Goal: Information Seeking & Learning: Learn about a topic

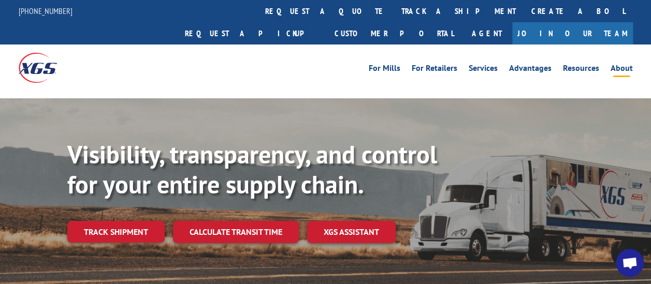
click at [619, 64] on link "About" at bounding box center [621, 69] width 22 height 11
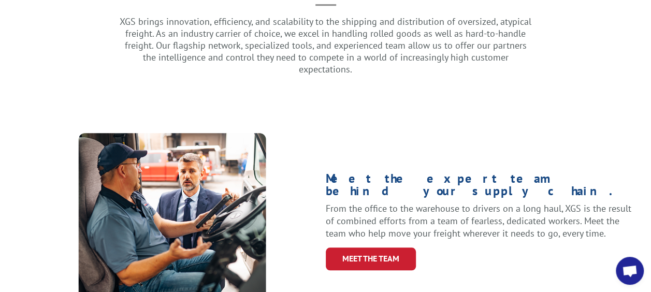
scroll to position [362, 0]
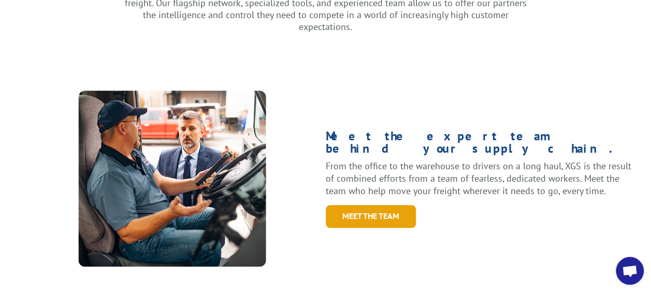
click at [387, 205] on link "Meet the Team" at bounding box center [371, 216] width 90 height 22
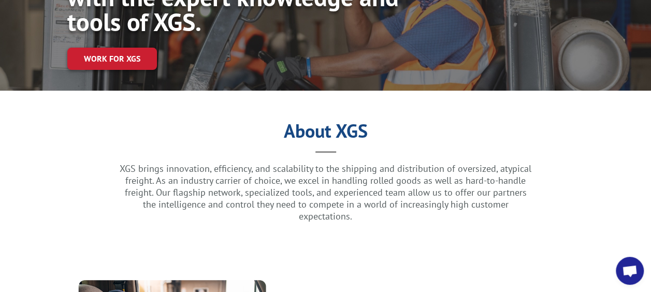
scroll to position [0, 0]
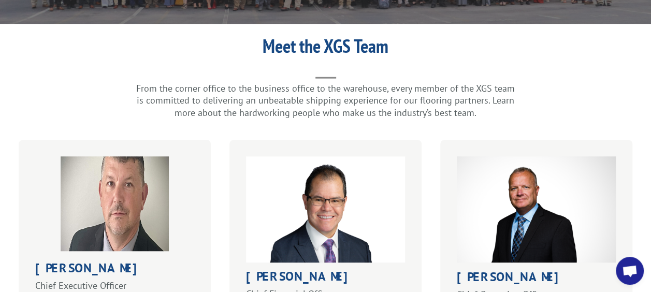
scroll to position [311, 0]
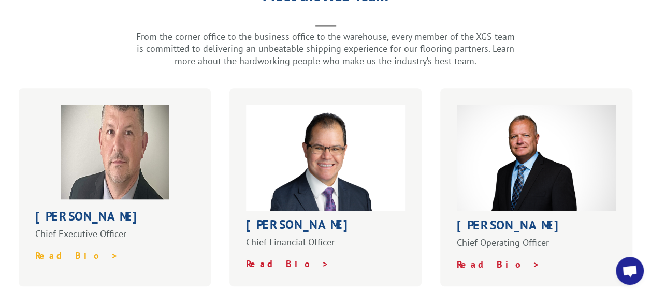
click at [55, 249] on strong "Read Bio >" at bounding box center [76, 255] width 83 height 12
click at [259, 258] on strong "Read Bio >" at bounding box center [287, 264] width 83 height 12
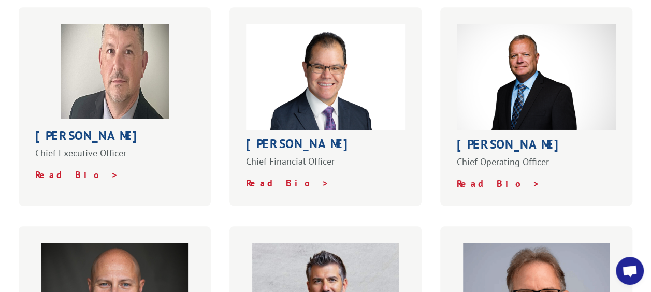
scroll to position [466, 0]
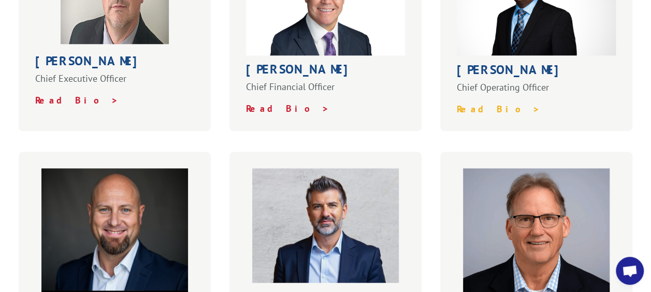
click at [473, 103] on strong "Read Bio >" at bounding box center [498, 109] width 83 height 12
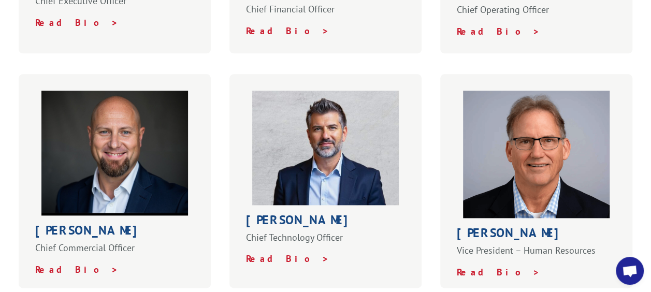
scroll to position [569, 0]
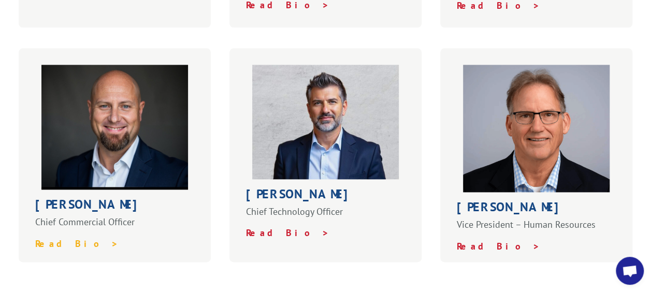
click at [51, 238] on strong "Read Bio >" at bounding box center [76, 244] width 83 height 12
click at [270, 227] on strong "Read Bio >" at bounding box center [287, 233] width 83 height 12
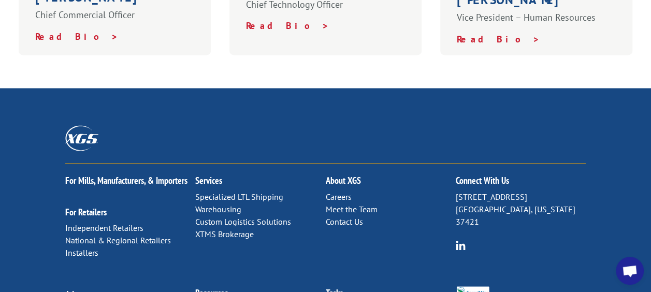
scroll to position [414, 0]
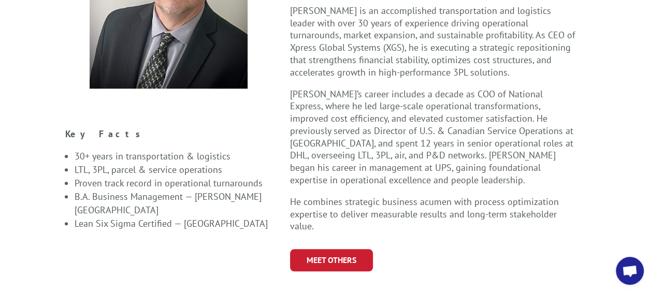
scroll to position [104, 0]
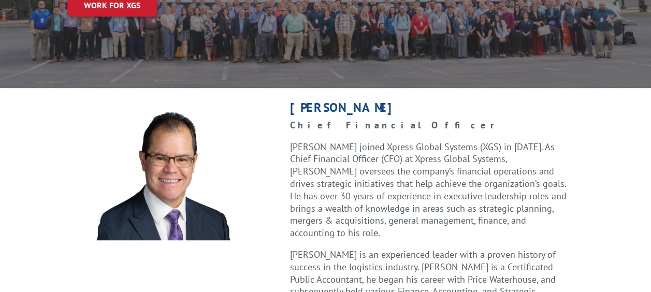
scroll to position [311, 0]
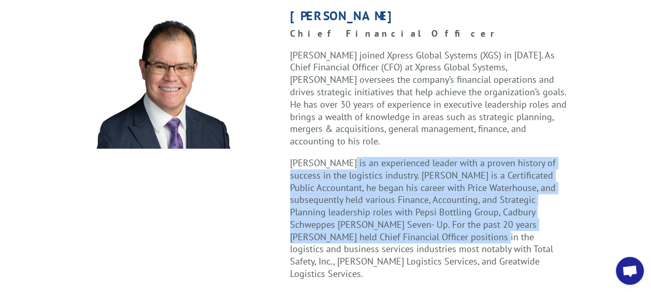
drag, startPoint x: 340, startPoint y: 127, endPoint x: 374, endPoint y: 203, distance: 83.6
click at [374, 203] on p "Roger is an experienced leader with a proven history of success in the logistic…" at bounding box center [429, 223] width 279 height 133
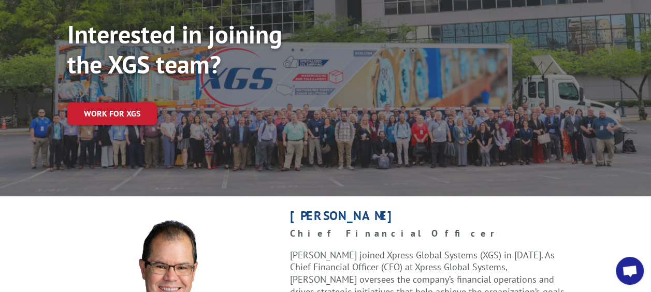
scroll to position [104, 0]
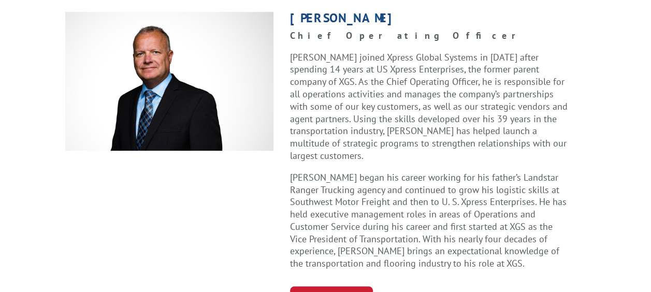
scroll to position [311, 0]
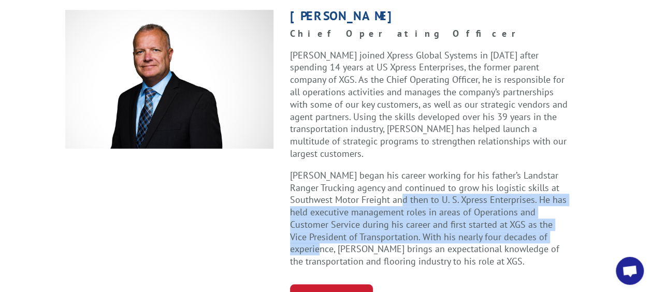
drag, startPoint x: 393, startPoint y: 178, endPoint x: 576, endPoint y: 219, distance: 187.7
click at [576, 219] on div "Greg Laminack Chief Operating Officer Greg Laminack joined Xpress Global System…" at bounding box center [429, 158] width 312 height 297
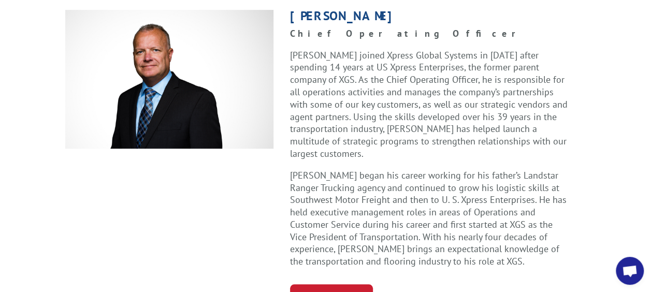
click at [415, 130] on p "Greg Laminack joined Xpress Global Systems in May of 2005 after spending 14 yea…" at bounding box center [429, 109] width 279 height 120
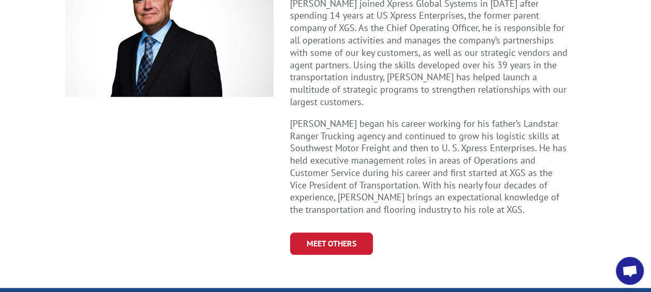
scroll to position [52, 0]
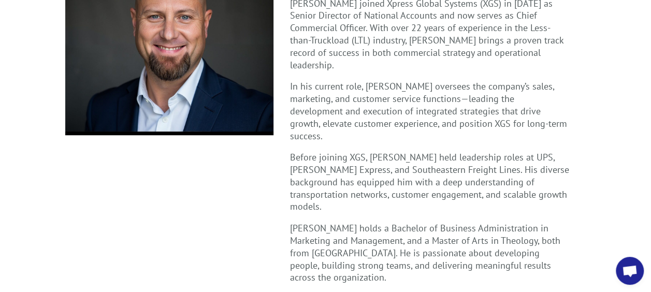
scroll to position [155, 0]
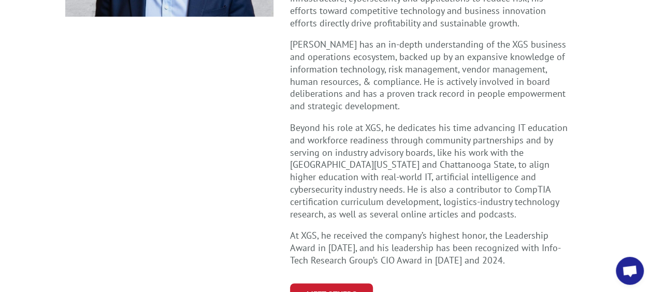
scroll to position [207, 0]
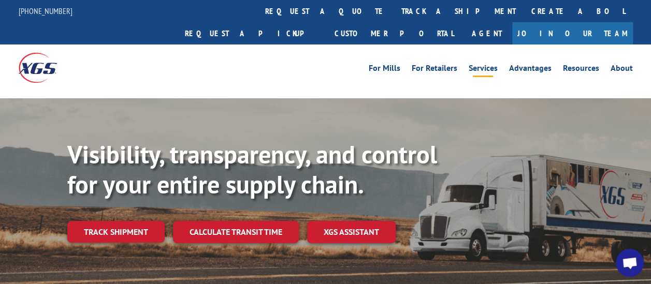
click at [473, 64] on link "Services" at bounding box center [482, 69] width 29 height 11
click at [618, 64] on link "About" at bounding box center [621, 69] width 22 height 11
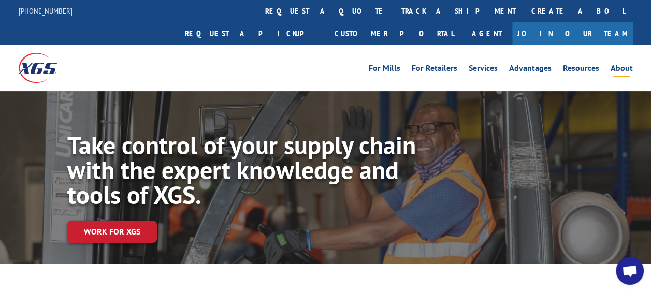
click at [627, 64] on link "About" at bounding box center [621, 69] width 22 height 11
click at [618, 64] on link "About" at bounding box center [621, 69] width 22 height 11
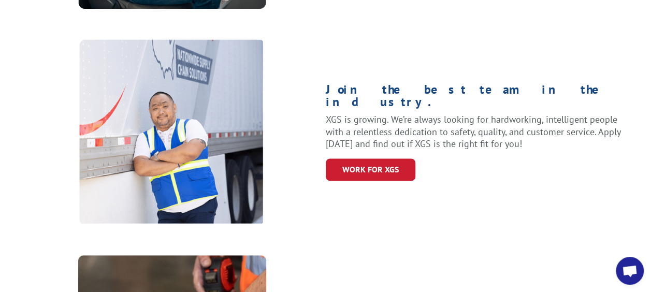
scroll to position [621, 0]
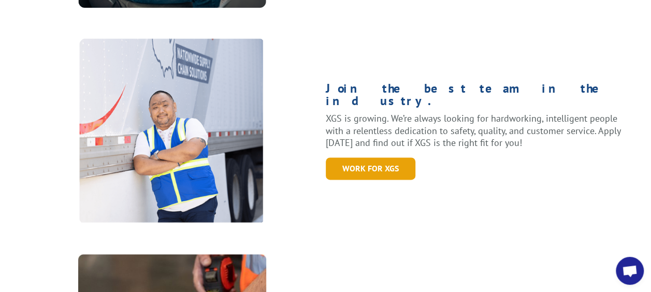
click at [382, 157] on link "WORK for xgs" at bounding box center [371, 168] width 90 height 22
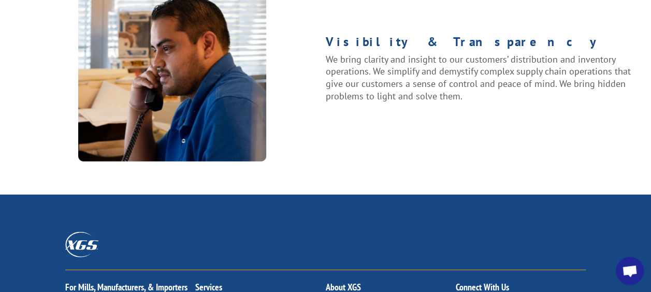
scroll to position [1346, 0]
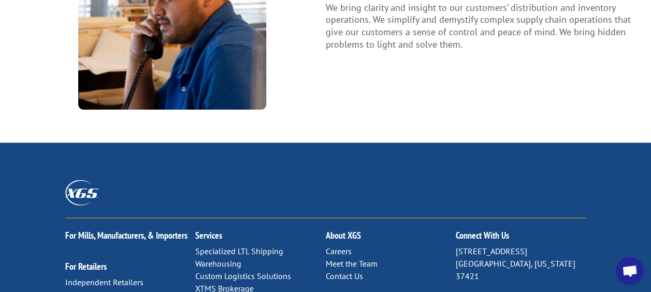
click at [346, 258] on link "Meet the Team" at bounding box center [351, 263] width 52 height 10
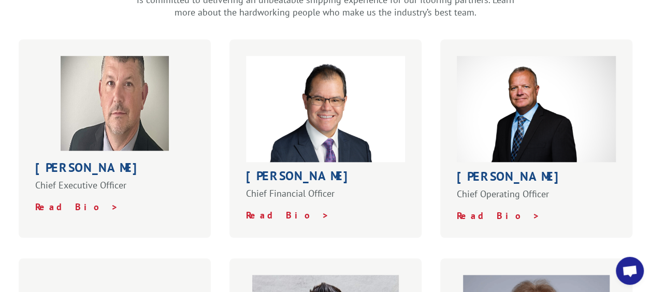
scroll to position [362, 0]
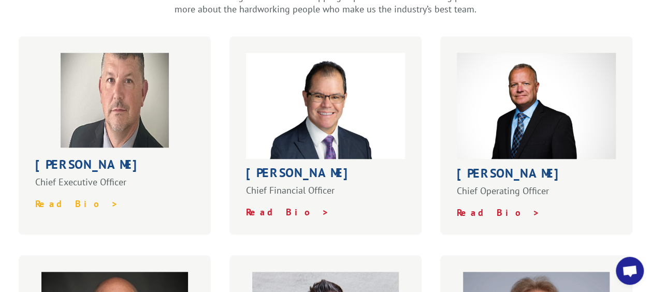
click at [65, 198] on strong "Read Bio >" at bounding box center [76, 204] width 83 height 12
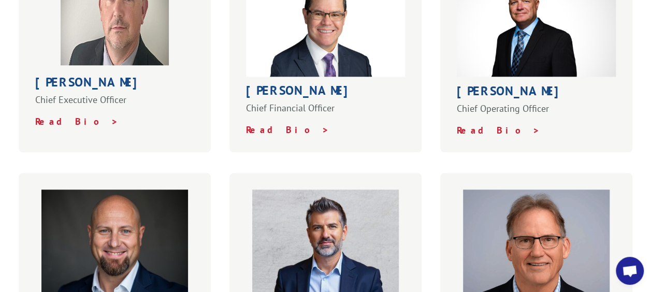
scroll to position [518, 0]
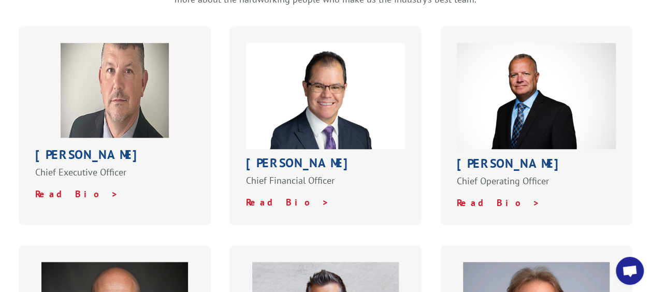
scroll to position [362, 0]
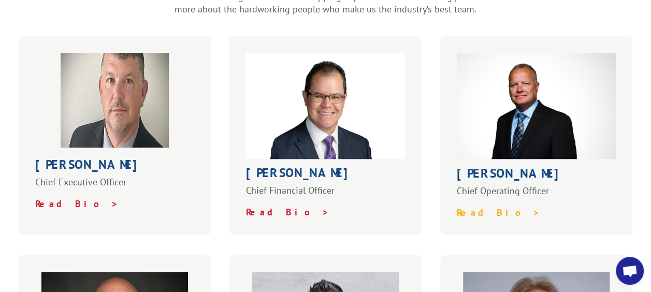
click at [479, 207] on strong "Read Bio >" at bounding box center [498, 213] width 83 height 12
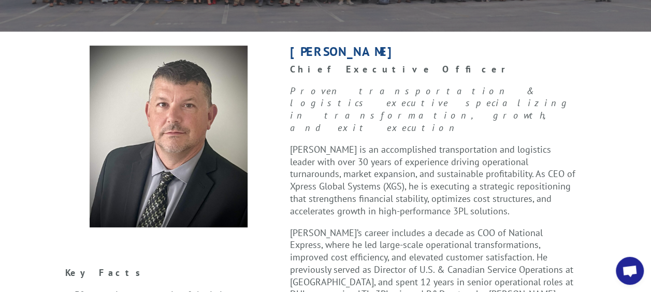
scroll to position [311, 0]
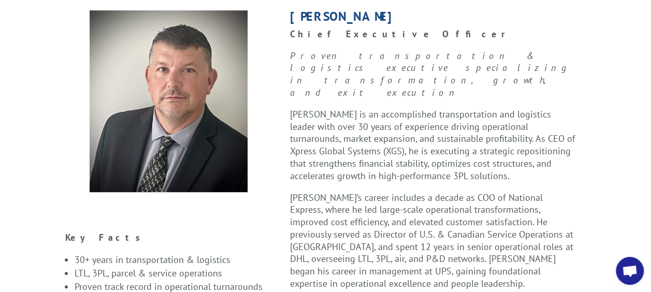
click at [480, 127] on p "Bob Kenna is an accomplished transportation and logistics leader with over 30 y…" at bounding box center [433, 149] width 287 height 83
drag, startPoint x: 480, startPoint y: 127, endPoint x: 291, endPoint y: 126, distance: 188.9
click at [291, 126] on p "Bob Kenna is an accomplished transportation and logistics leader with over 30 y…" at bounding box center [433, 149] width 287 height 83
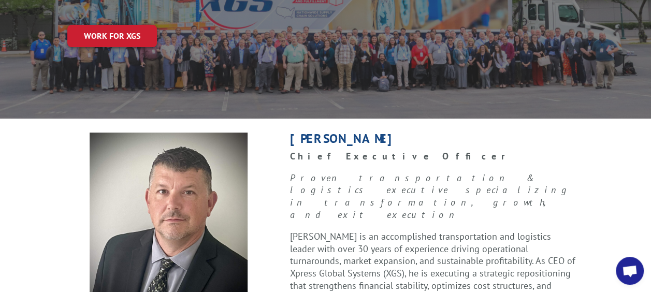
scroll to position [52, 0]
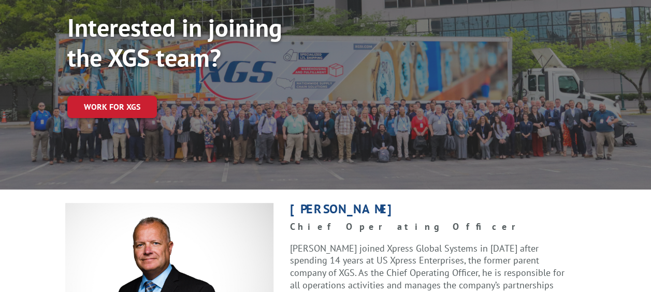
scroll to position [207, 0]
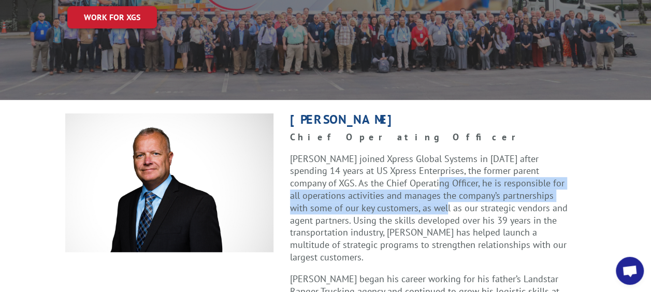
drag, startPoint x: 421, startPoint y: 155, endPoint x: 424, endPoint y: 187, distance: 32.2
click at [424, 187] on p "[PERSON_NAME] joined Xpress Global Systems in [DATE] after spending 14 years at…" at bounding box center [429, 213] width 279 height 120
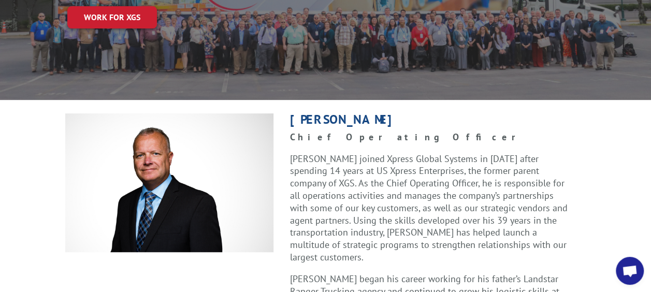
drag, startPoint x: 424, startPoint y: 187, endPoint x: 424, endPoint y: 206, distance: 19.2
click at [424, 206] on p "[PERSON_NAME] joined Xpress Global Systems in [DATE] after spending 14 years at…" at bounding box center [429, 213] width 279 height 120
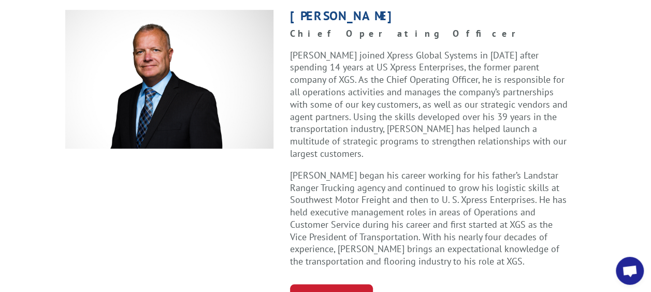
scroll to position [0, 0]
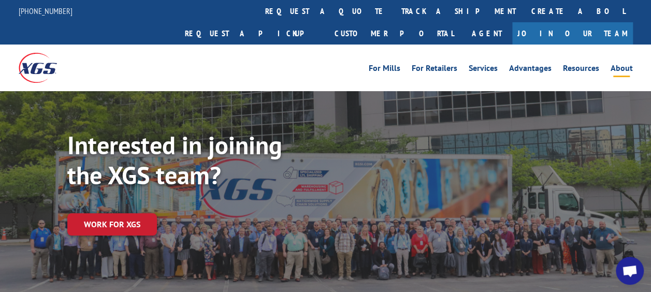
click at [622, 64] on link "About" at bounding box center [621, 69] width 22 height 11
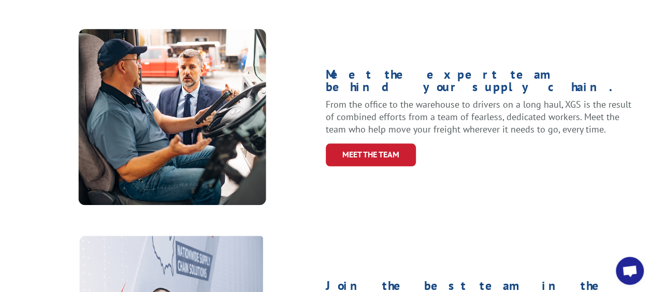
scroll to position [518, 0]
